Goal: Communication & Community: Participate in discussion

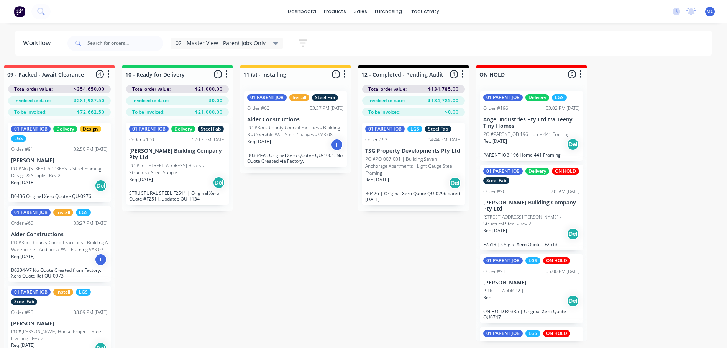
scroll to position [0, 1194]
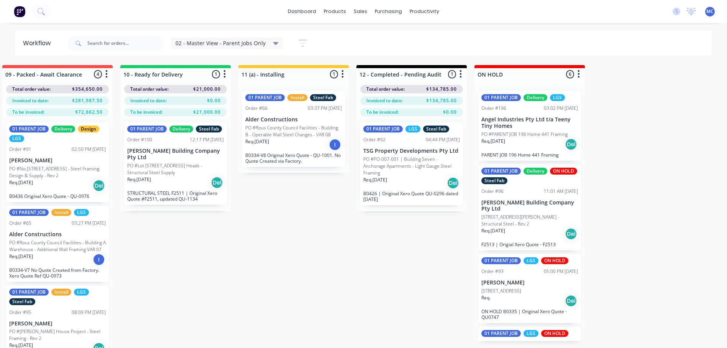
click at [526, 147] on div "Req. [DATE] Del" at bounding box center [529, 144] width 97 height 13
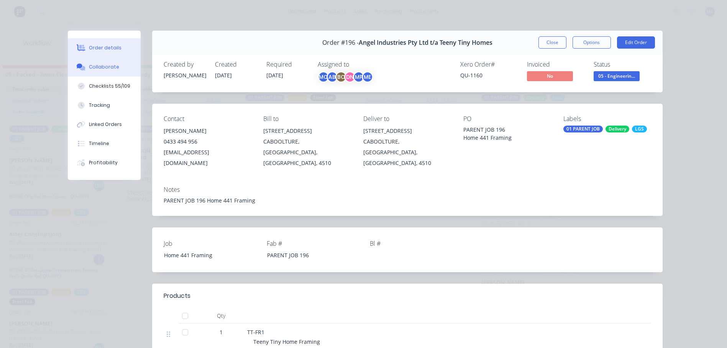
click at [82, 70] on button "Collaborate" at bounding box center [104, 66] width 73 height 19
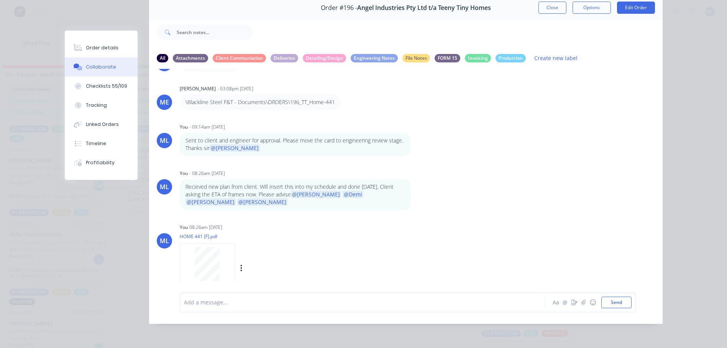
scroll to position [284, 0]
click at [256, 300] on div at bounding box center [351, 302] width 335 height 8
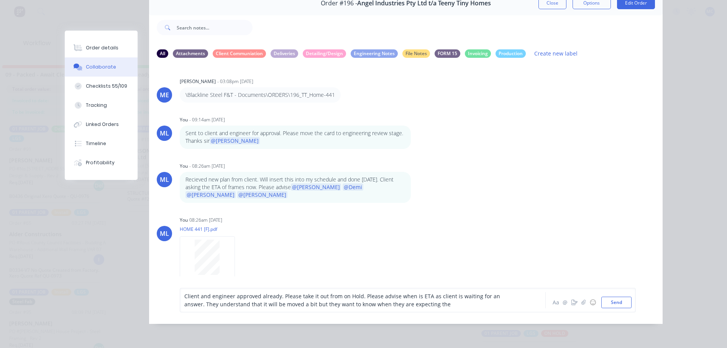
click at [423, 308] on div "Client and engineer approved already. Please take it out from on Hold. Please a…" at bounding box center [351, 300] width 335 height 16
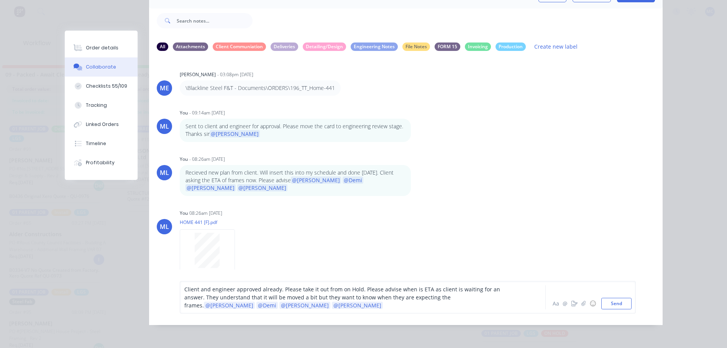
scroll to position [53, 0]
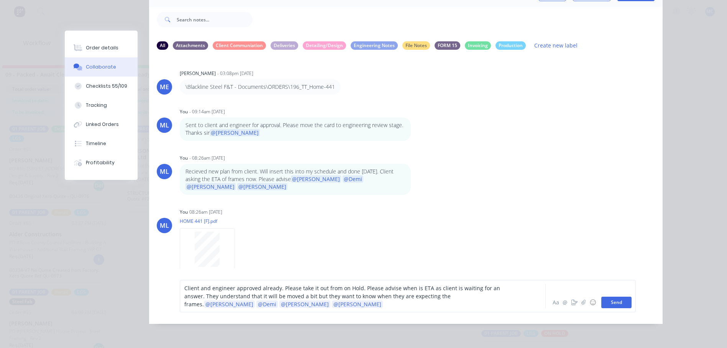
click at [606, 302] on button "Send" at bounding box center [616, 302] width 30 height 11
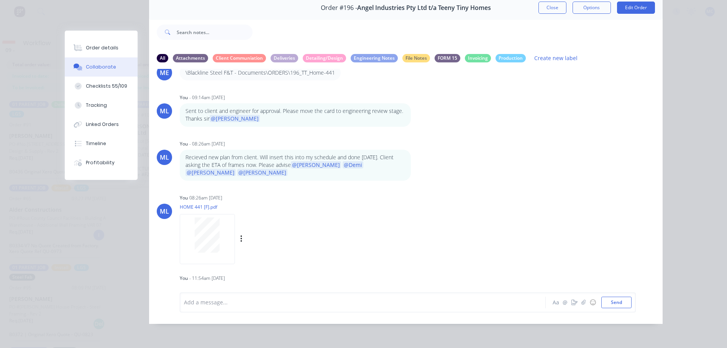
scroll to position [339, 0]
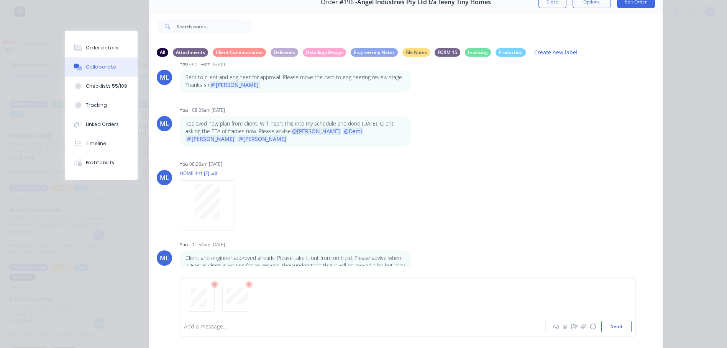
click at [617, 325] on button "Send" at bounding box center [616, 326] width 30 height 11
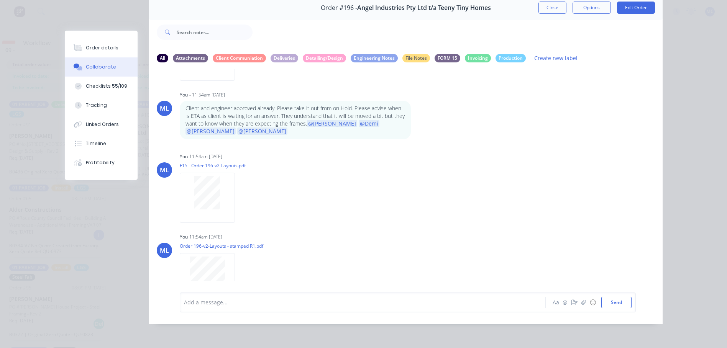
scroll to position [0, 0]
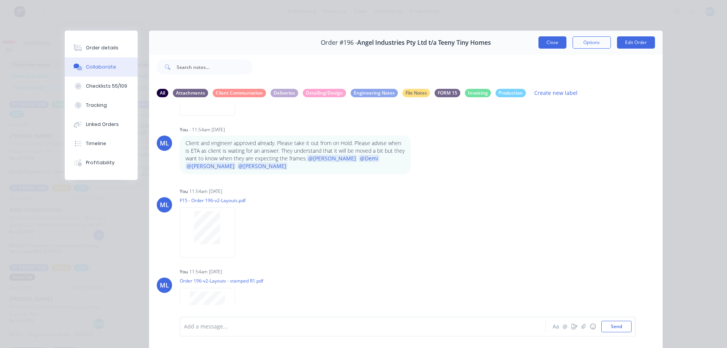
click at [549, 46] on button "Close" at bounding box center [552, 42] width 28 height 12
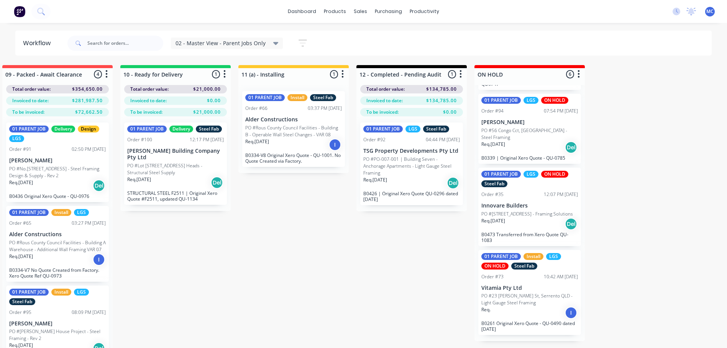
scroll to position [234, 0]
click at [522, 225] on div "Req. [DATE] Del" at bounding box center [529, 224] width 97 height 13
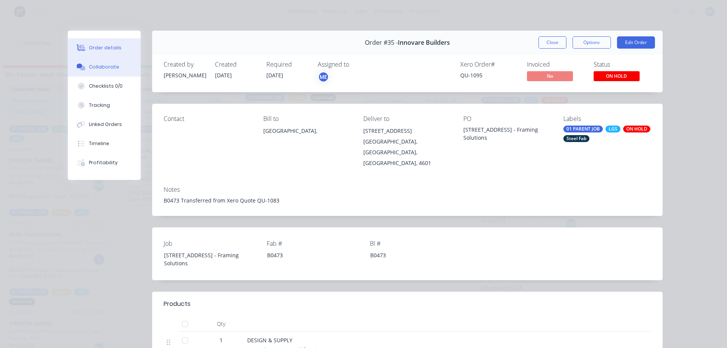
click at [96, 70] on div "Collaborate" at bounding box center [104, 67] width 30 height 7
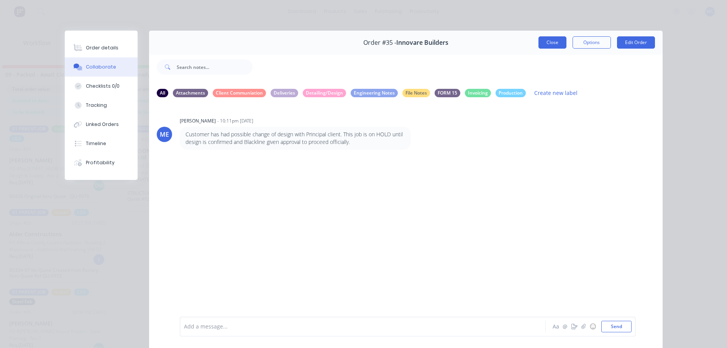
click at [550, 38] on button "Close" at bounding box center [552, 42] width 28 height 12
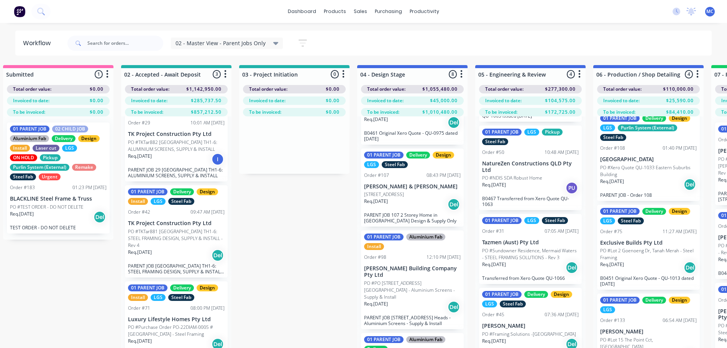
scroll to position [115, 0]
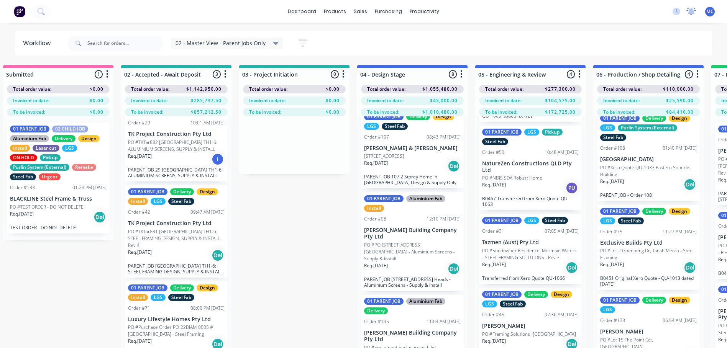
click at [689, 15] on icon at bounding box center [691, 12] width 10 height 8
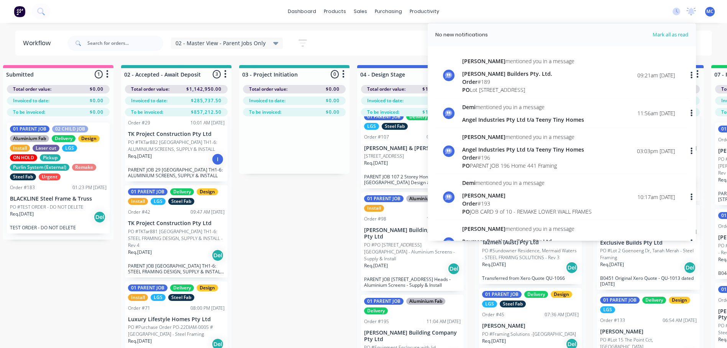
click at [578, 6] on div "dashboard products sales purchasing productivity dashboard products Product Cat…" at bounding box center [363, 11] width 727 height 23
